Goal: Task Accomplishment & Management: Use online tool/utility

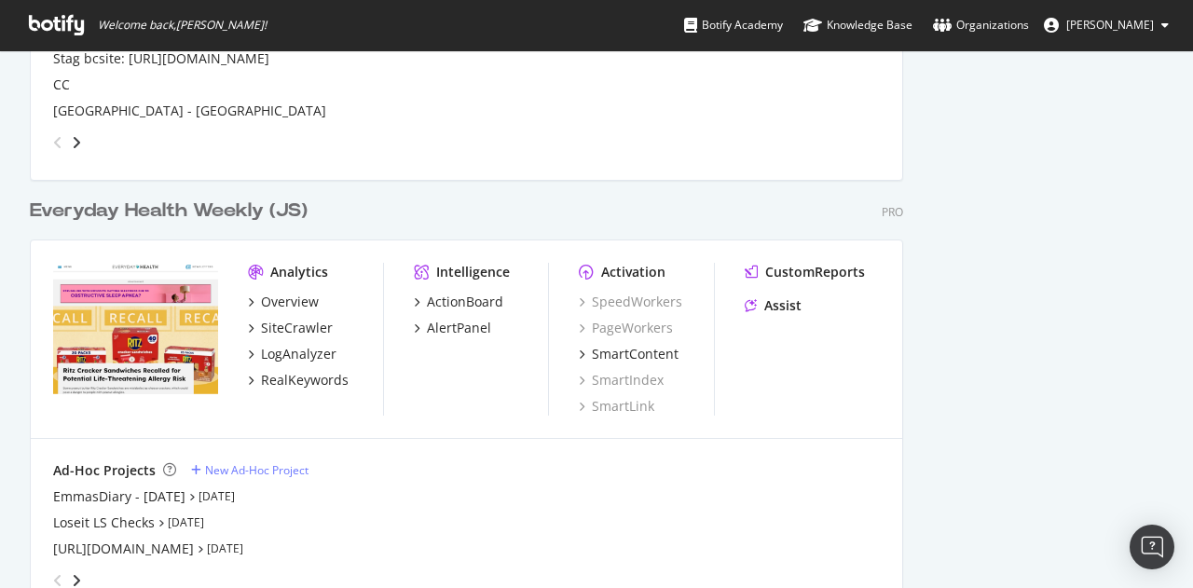
scroll to position [2409, 0]
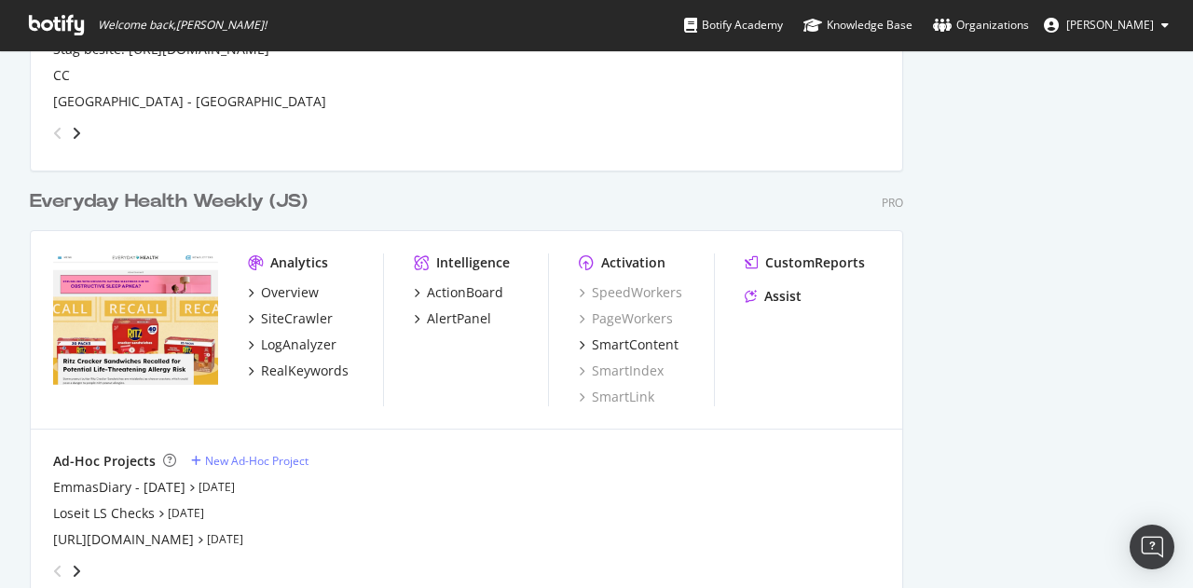
click at [149, 193] on div "Everyday Health Weekly (JS)" at bounding box center [169, 201] width 278 height 27
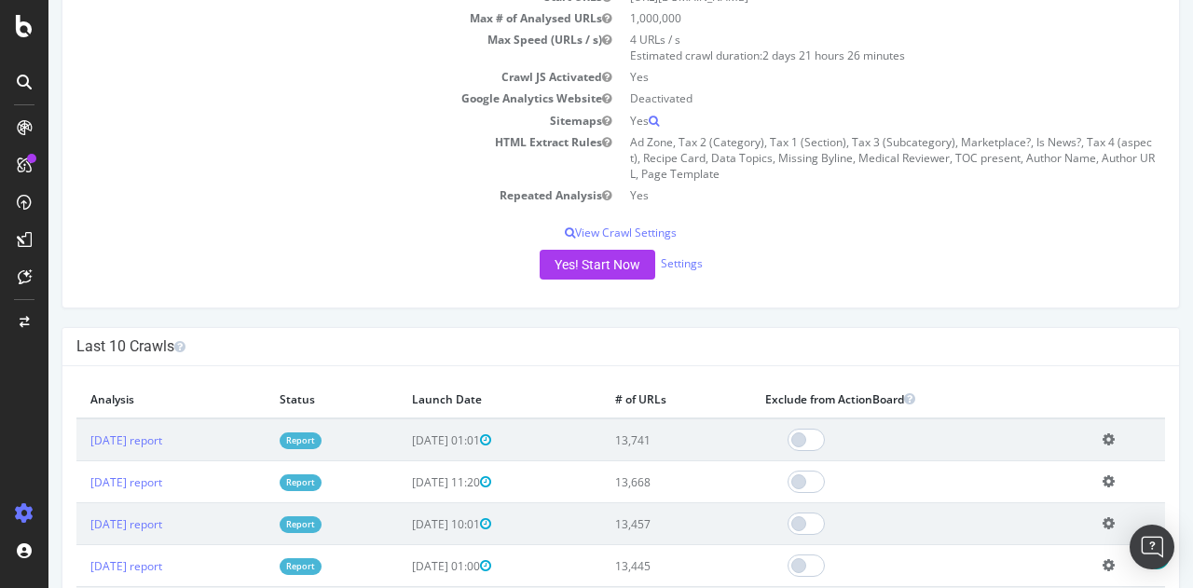
scroll to position [273, 0]
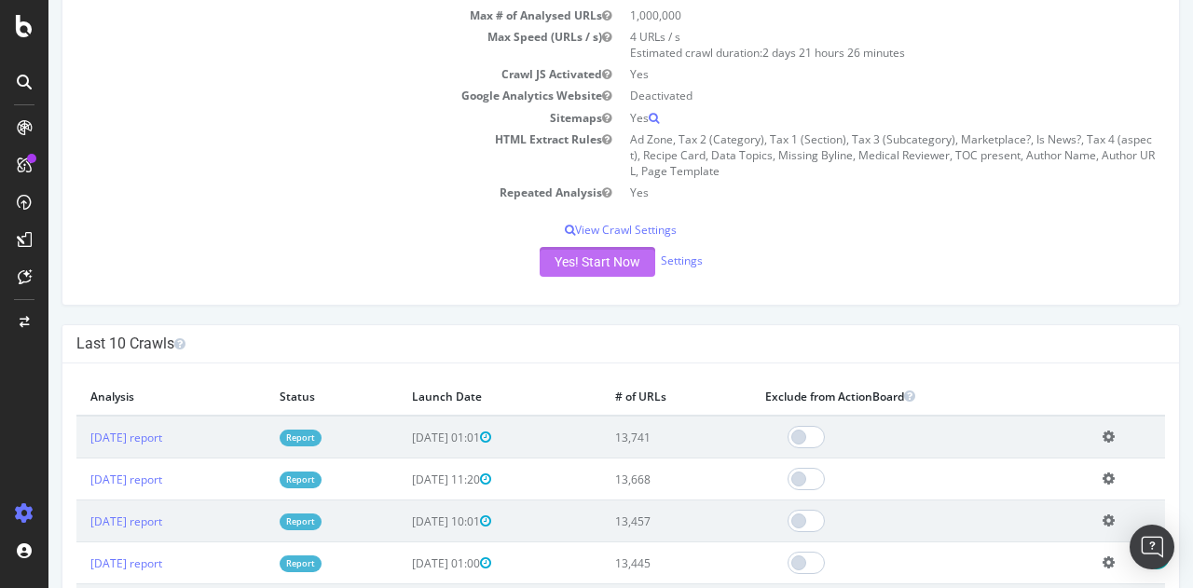
click at [592, 258] on button "Yes! Start Now" at bounding box center [598, 262] width 116 height 30
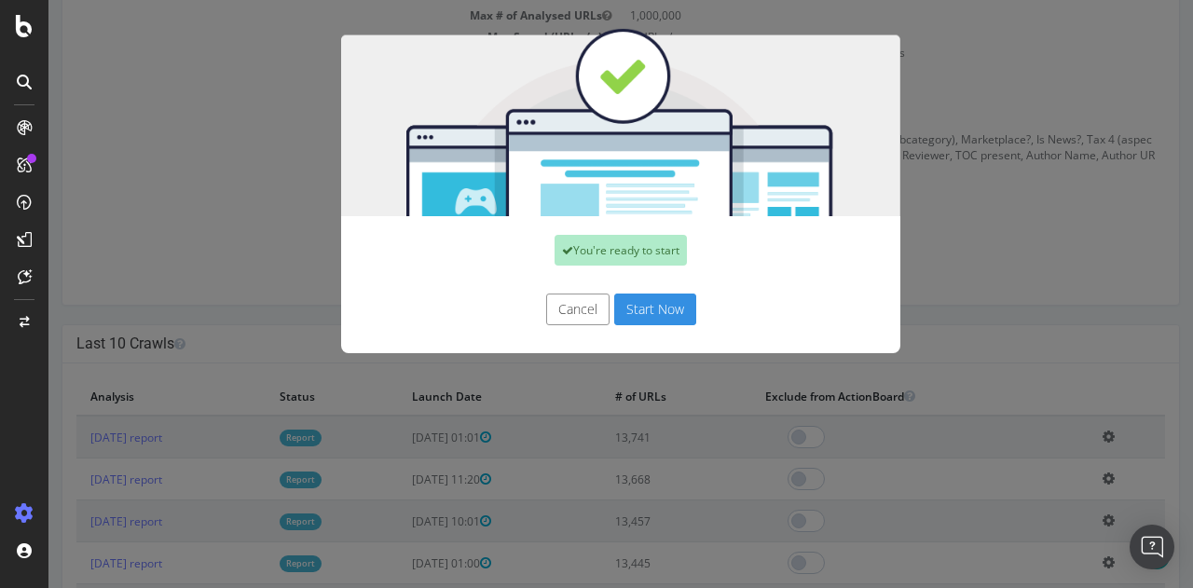
click at [634, 306] on button "Start Now" at bounding box center [655, 310] width 82 height 32
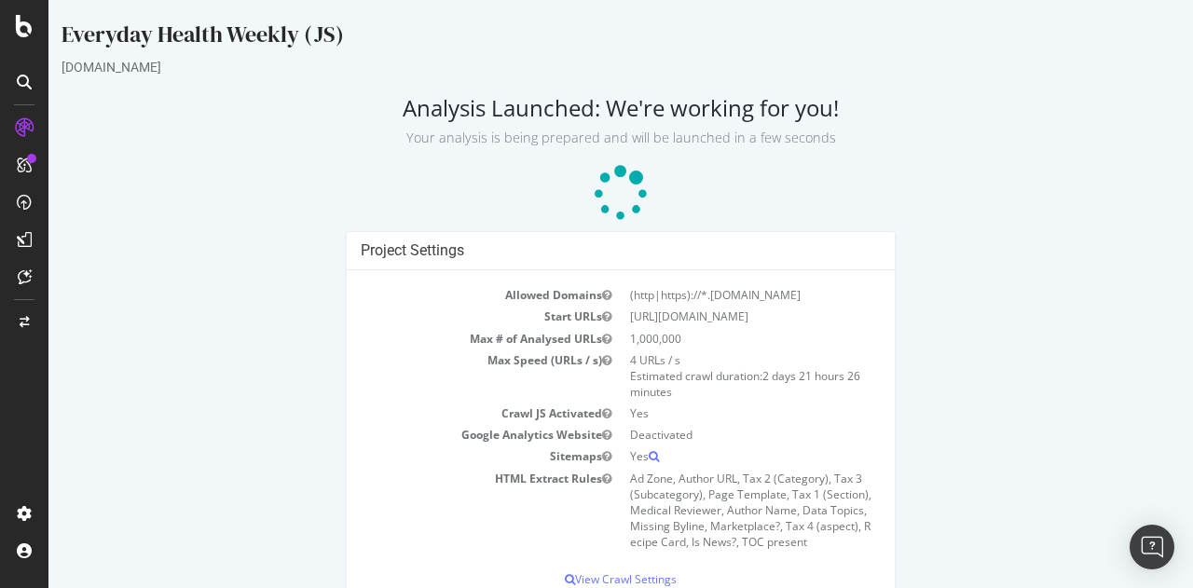
click at [252, 263] on div "Project Settings Allowed Domains (http|https)://*.[DOMAIN_NAME] Start URLs [URL…" at bounding box center [620, 430] width 1137 height 399
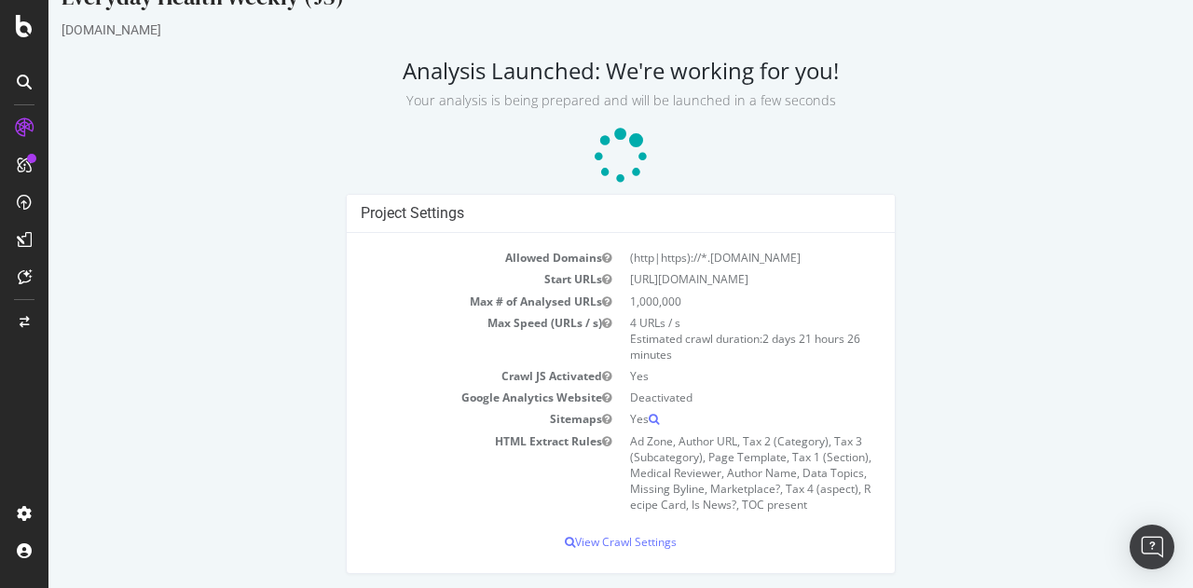
scroll to position [41, 0]
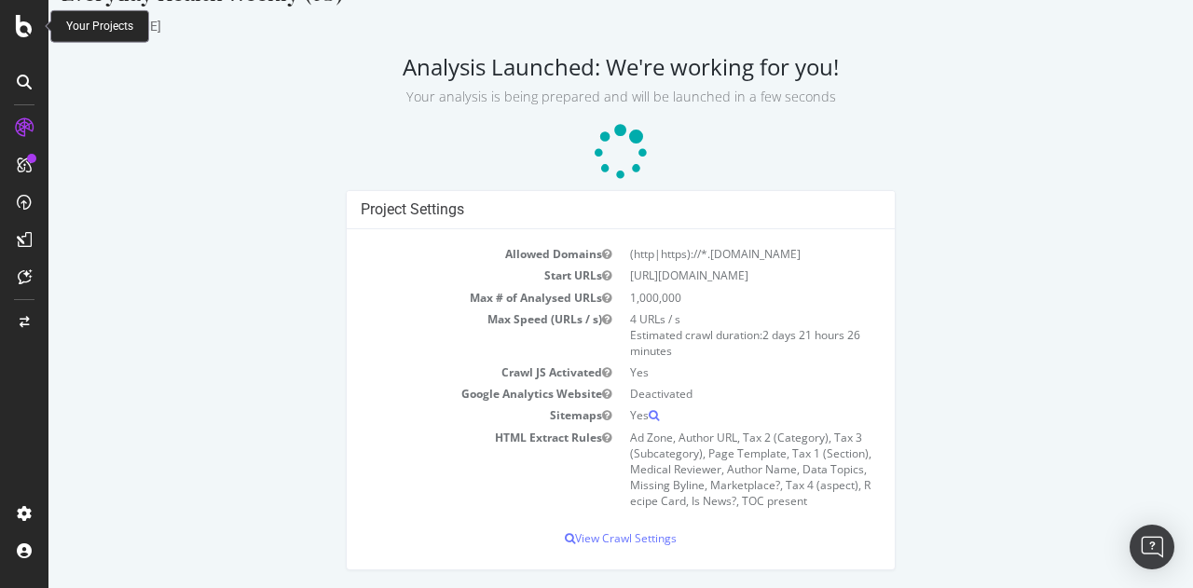
click at [20, 31] on icon at bounding box center [24, 26] width 17 height 22
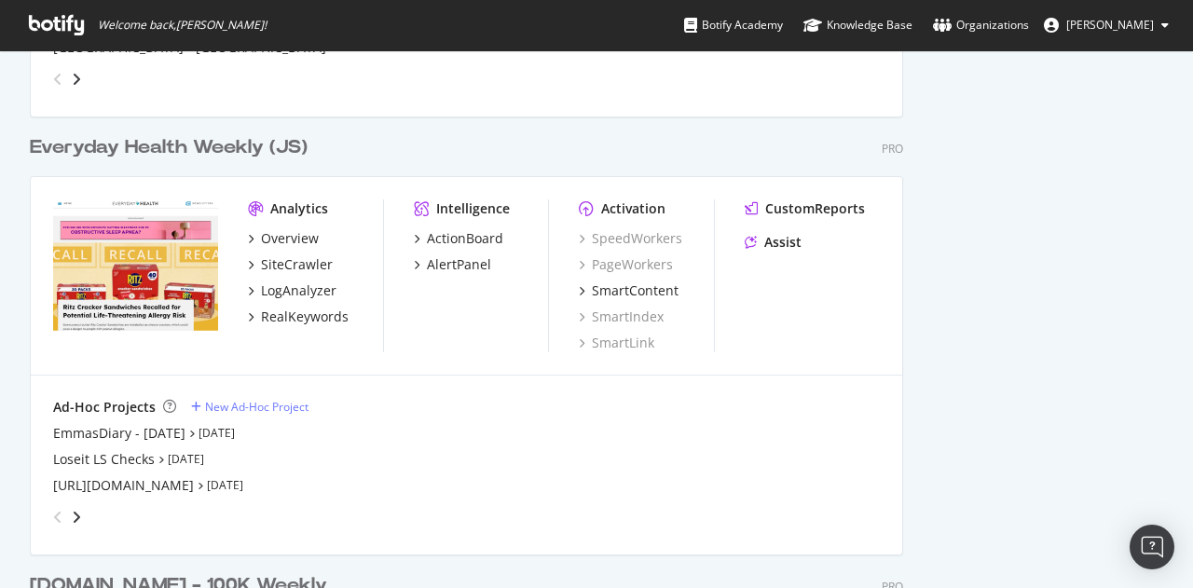
scroll to position [2516, 0]
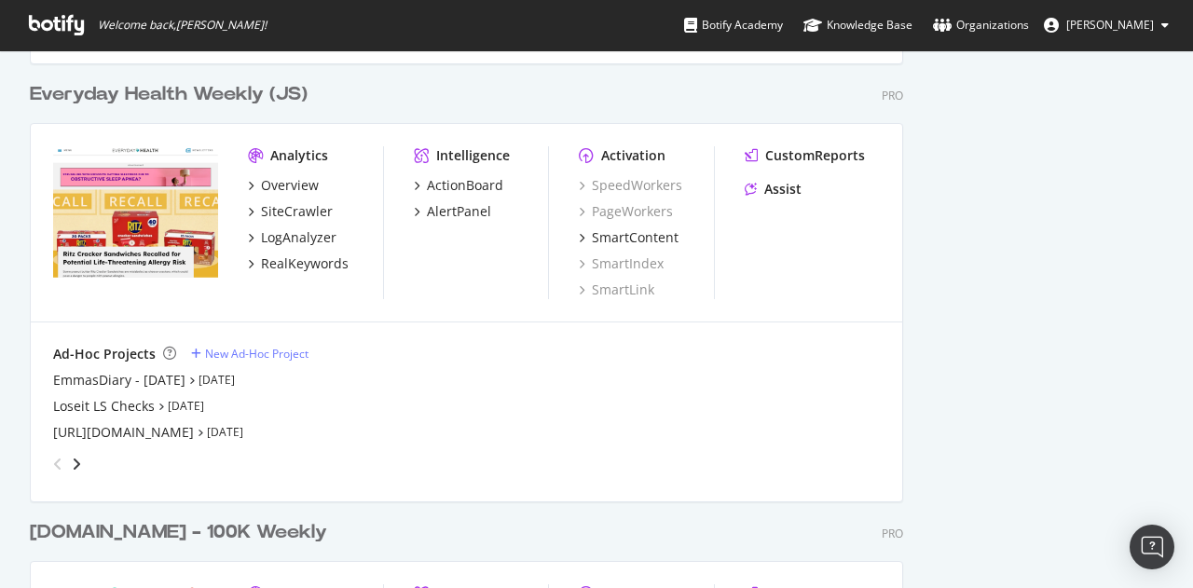
click at [113, 97] on div "Everyday Health Weekly (JS)" at bounding box center [169, 94] width 278 height 27
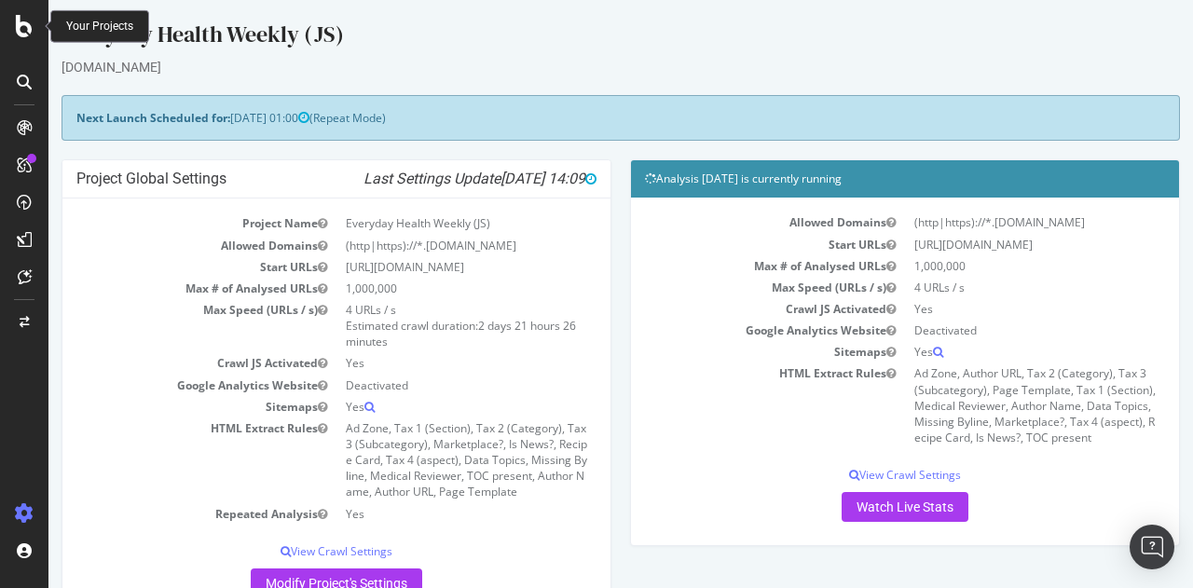
click at [16, 36] on icon at bounding box center [24, 26] width 17 height 22
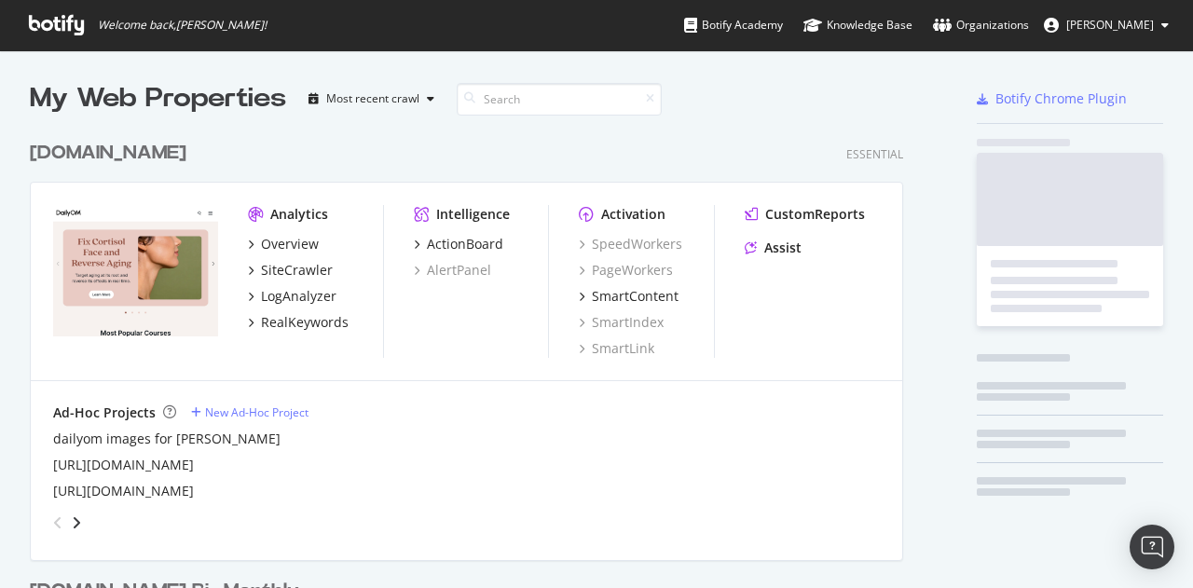
scroll to position [574, 1164]
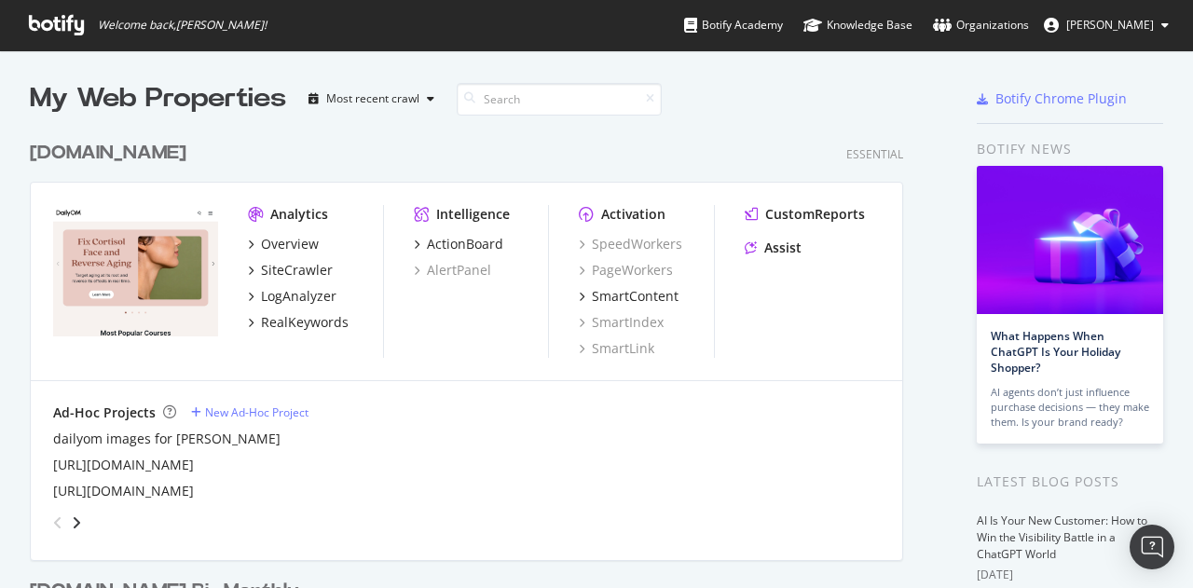
click at [97, 160] on div "[DOMAIN_NAME]" at bounding box center [108, 153] width 157 height 27
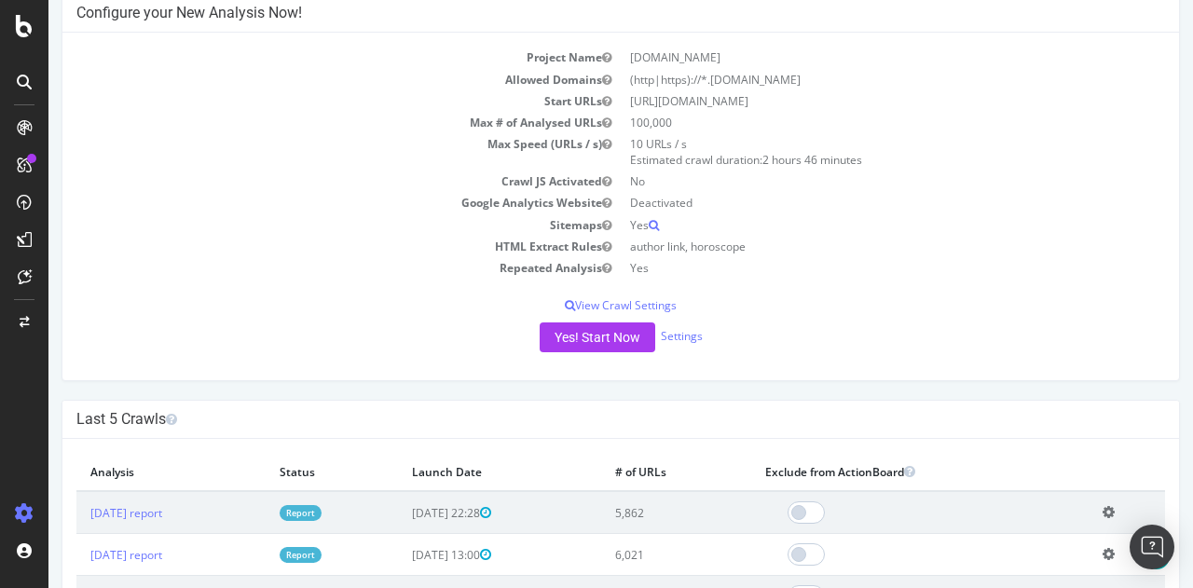
scroll to position [214, 0]
